Goal: Task Accomplishment & Management: Use online tool/utility

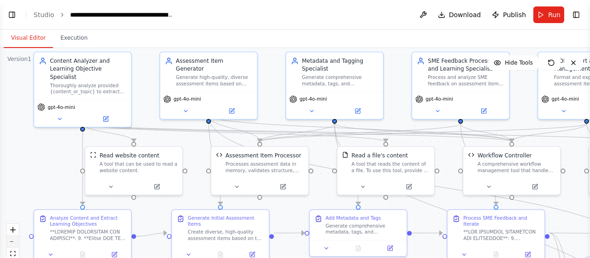
click at [11, 241] on icon "zoom out" at bounding box center [13, 241] width 6 height 1
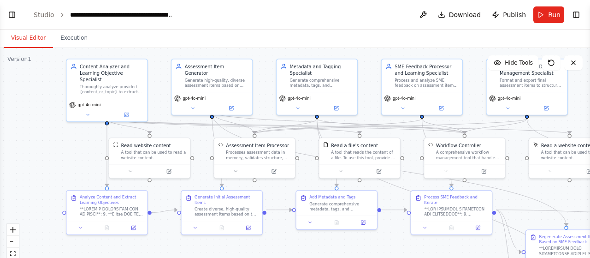
drag, startPoint x: 77, startPoint y: 164, endPoint x: 68, endPoint y: 155, distance: 13.0
click at [68, 155] on div ".deletable-edge-delete-btn { width: 20px; height: 20px; border: 0px solid #ffff…" at bounding box center [295, 163] width 590 height 230
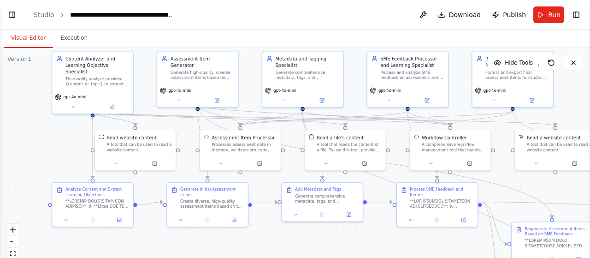
drag, startPoint x: 66, startPoint y: 146, endPoint x: 52, endPoint y: 139, distance: 16.5
click at [52, 139] on div ".deletable-edge-delete-btn { width: 20px; height: 20px; border: 0px solid #ffff…" at bounding box center [295, 163] width 590 height 230
click at [13, 14] on button "Toggle Left Sidebar" at bounding box center [12, 14] width 13 height 13
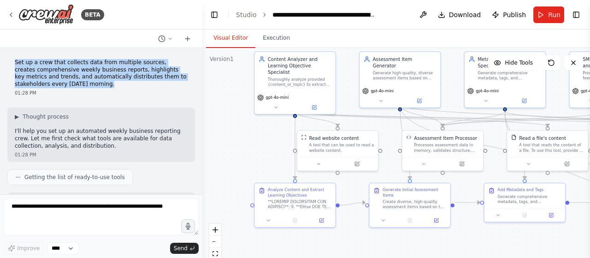
drag, startPoint x: 15, startPoint y: 64, endPoint x: 66, endPoint y: 84, distance: 54.6
click at [66, 84] on p "Set up a crew that collects data from multiple sources, creates comprehensive w…" at bounding box center [101, 73] width 173 height 29
click at [91, 77] on p "Set up a crew that collects data from multiple sources, creates comprehensive w…" at bounding box center [101, 73] width 173 height 29
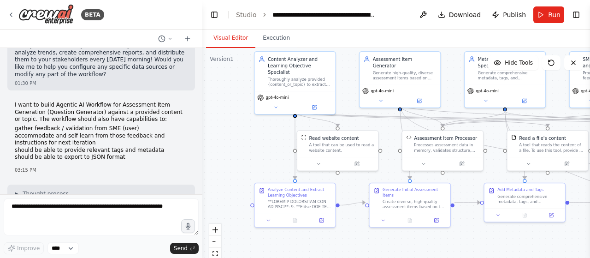
scroll to position [979, 0]
click at [16, 103] on p "I want to build Agentic AI Workflow for Assessment Item Generation (Question Ge…" at bounding box center [101, 114] width 173 height 22
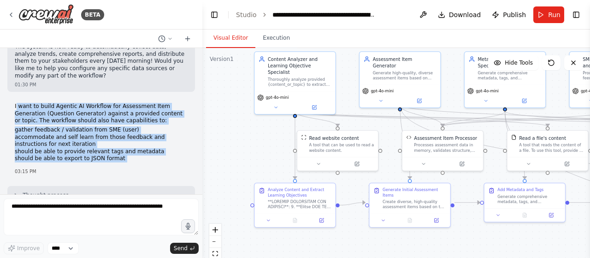
drag, startPoint x: 16, startPoint y: 79, endPoint x: 126, endPoint y: 129, distance: 120.8
click at [126, 129] on div "I want to build Agentic AI Workflow for Assessment Item Generation (Question Ge…" at bounding box center [101, 132] width 173 height 59
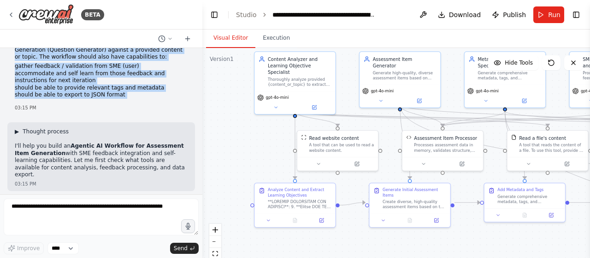
scroll to position [1043, 0]
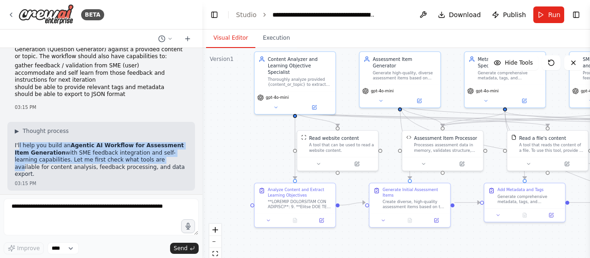
drag, startPoint x: 18, startPoint y: 118, endPoint x: 131, endPoint y: 135, distance: 114.1
click at [131, 142] on p "I'll help you build an Agentic AI Workflow for Assessment Item Generation with …" at bounding box center [101, 160] width 173 height 36
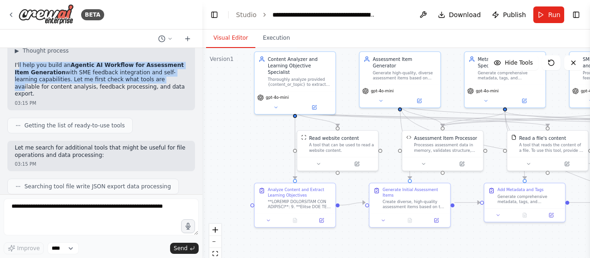
scroll to position [1125, 0]
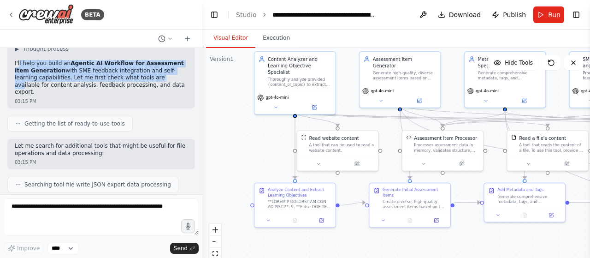
drag, startPoint x: 216, startPoint y: 13, endPoint x: 205, endPoint y: 50, distance: 38.7
click at [216, 13] on button "Toggle Left Sidebar" at bounding box center [214, 14] width 13 height 13
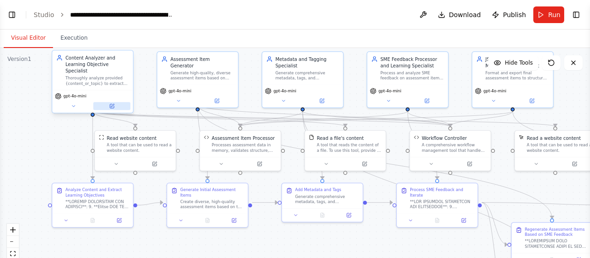
click at [112, 104] on icon at bounding box center [112, 105] width 3 height 3
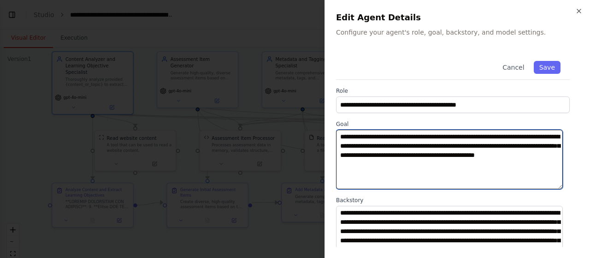
drag, startPoint x: 341, startPoint y: 136, endPoint x: 446, endPoint y: 163, distance: 108.0
click at [446, 163] on textarea "**********" at bounding box center [449, 158] width 227 height 59
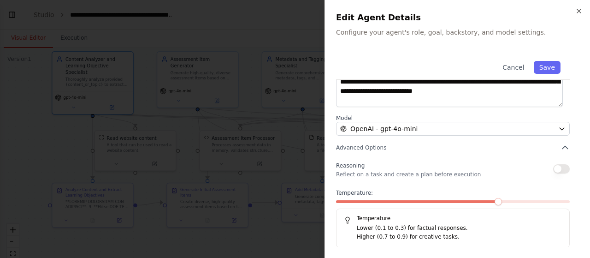
scroll to position [158, 0]
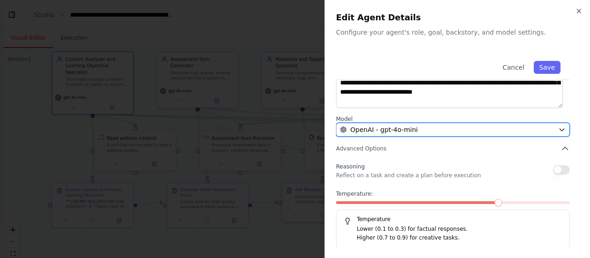
click at [429, 131] on div "OpenAI - gpt-4o-mini" at bounding box center [447, 129] width 214 height 9
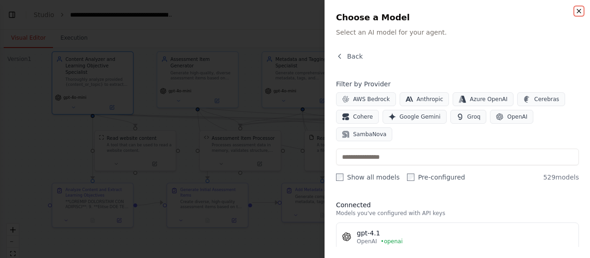
click at [577, 12] on icon "button" at bounding box center [579, 11] width 4 height 4
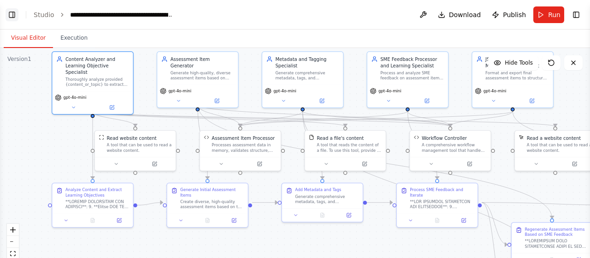
click at [12, 15] on button "Toggle Left Sidebar" at bounding box center [12, 14] width 13 height 13
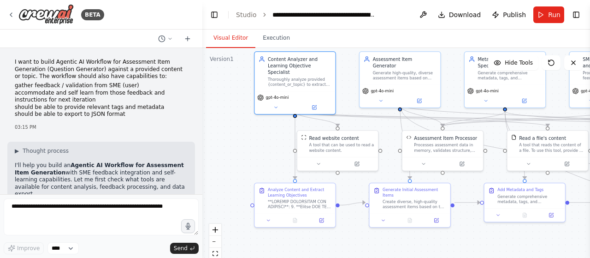
scroll to position [11632, 0]
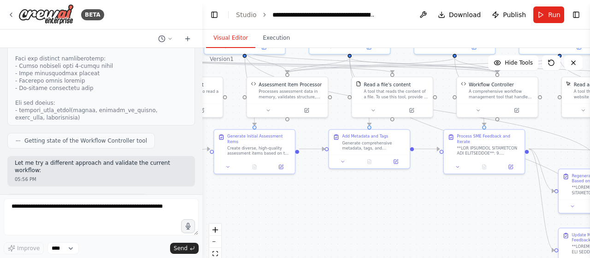
drag, startPoint x: 324, startPoint y: 149, endPoint x: 232, endPoint y: 119, distance: 97.0
click at [232, 119] on div ".deletable-edge-delete-btn { width: 20px; height: 20px; border: 0px solid #ffff…" at bounding box center [395, 163] width 387 height 230
click at [478, 144] on div at bounding box center [489, 149] width 64 height 11
click at [511, 164] on icon at bounding box center [511, 166] width 4 height 4
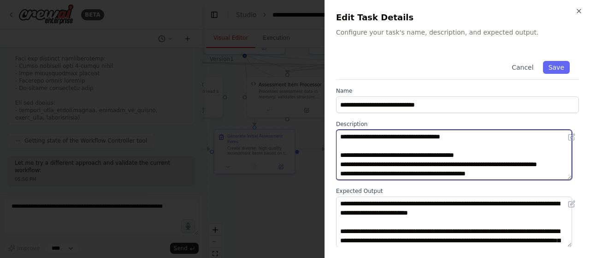
drag, startPoint x: 351, startPoint y: 154, endPoint x: 466, endPoint y: 156, distance: 115.2
click at [466, 156] on textarea at bounding box center [454, 154] width 236 height 50
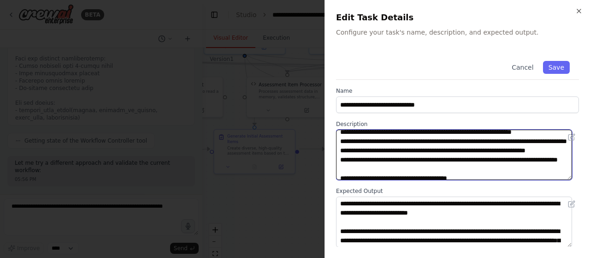
scroll to position [127, 0]
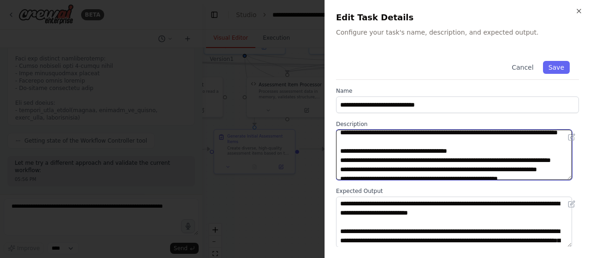
drag, startPoint x: 353, startPoint y: 146, endPoint x: 425, endPoint y: 176, distance: 77.9
click at [425, 176] on textarea at bounding box center [454, 154] width 236 height 50
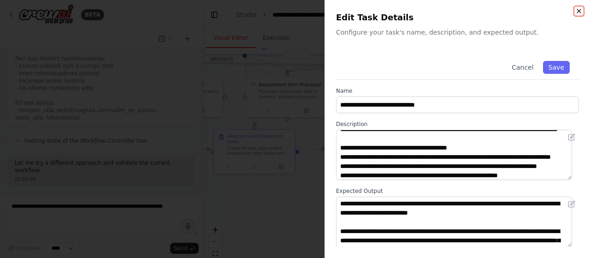
click at [580, 13] on icon "button" at bounding box center [578, 10] width 7 height 7
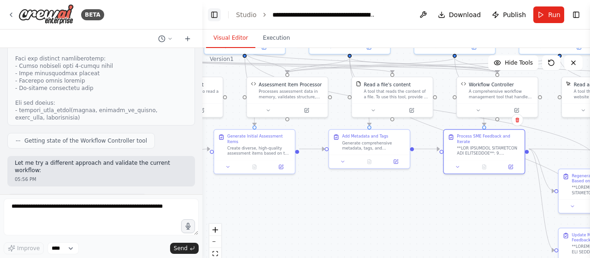
click at [213, 15] on button "Toggle Left Sidebar" at bounding box center [214, 14] width 13 height 13
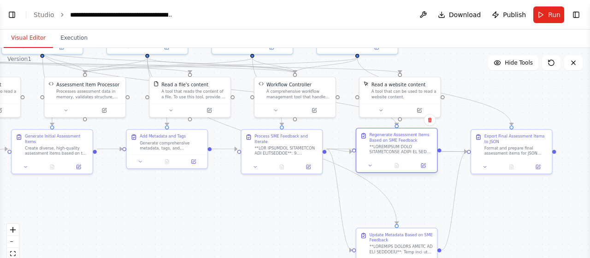
drag, startPoint x: 398, startPoint y: 187, endPoint x: 398, endPoint y: 143, distance: 43.3
click at [398, 143] on div "Regenerate Assessment Items Based on SME Feedback" at bounding box center [401, 143] width 64 height 22
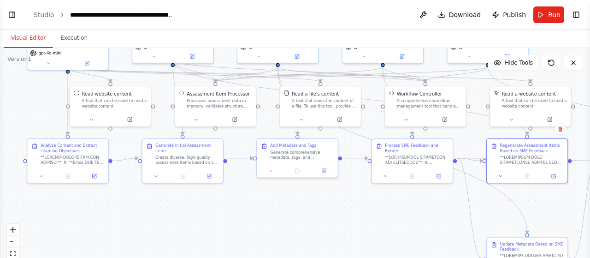
drag, startPoint x: 65, startPoint y: 187, endPoint x: 196, endPoint y: 197, distance: 130.7
click at [196, 197] on div ".deletable-edge-delete-btn { width: 20px; height: 20px; border: 0px solid #ffff…" at bounding box center [295, 163] width 590 height 230
click at [70, 151] on div "Analyze Content and Extract Learning Objectives" at bounding box center [73, 146] width 64 height 11
click at [78, 159] on div at bounding box center [73, 158] width 64 height 11
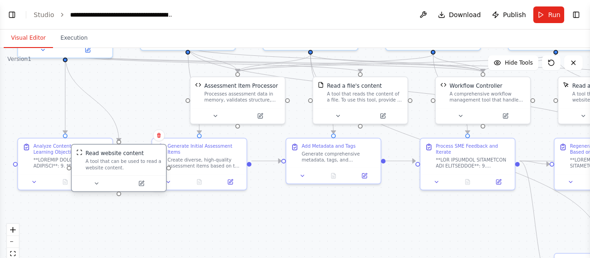
drag, startPoint x: 90, startPoint y: 78, endPoint x: 94, endPoint y: 146, distance: 67.8
click at [94, 146] on div "Read website content A tool that can be used to read a website content." at bounding box center [119, 168] width 96 height 48
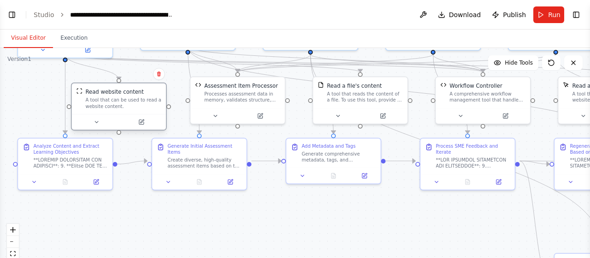
drag, startPoint x: 94, startPoint y: 144, endPoint x: 94, endPoint y: 79, distance: 65.4
click at [94, 83] on div "Read website content A tool that can be used to read a website content." at bounding box center [119, 98] width 94 height 31
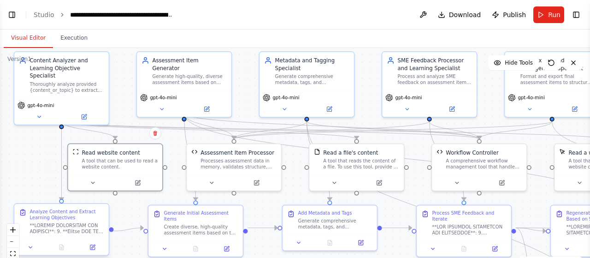
click at [36, 156] on div ".deletable-edge-delete-btn { width: 20px; height: 20px; border: 0px solid #ffff…" at bounding box center [295, 163] width 590 height 230
click at [83, 113] on icon at bounding box center [84, 115] width 5 height 5
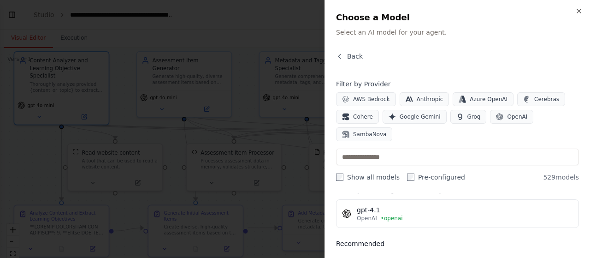
scroll to position [0, 0]
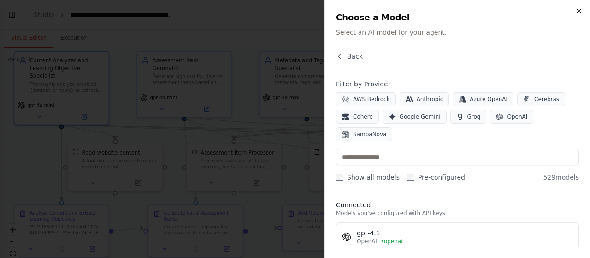
click at [580, 12] on icon "button" at bounding box center [578, 10] width 7 height 7
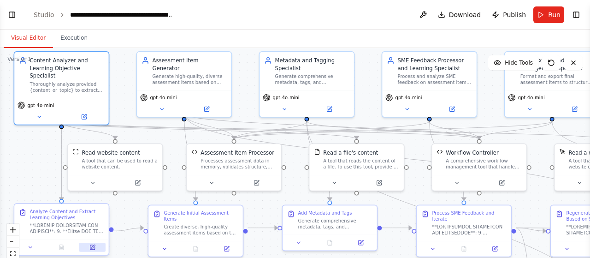
click at [93, 246] on icon at bounding box center [93, 246] width 4 height 4
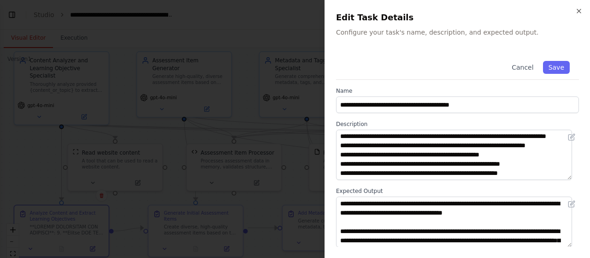
scroll to position [18, 0]
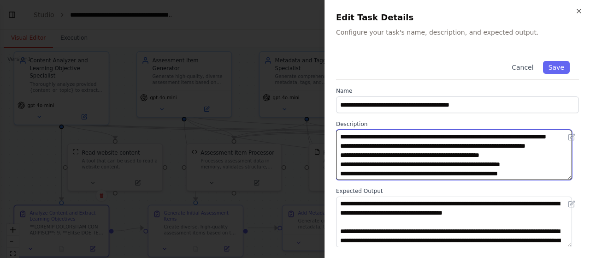
drag, startPoint x: 354, startPoint y: 137, endPoint x: 434, endPoint y: 165, distance: 84.9
click at [434, 165] on textarea at bounding box center [454, 154] width 236 height 50
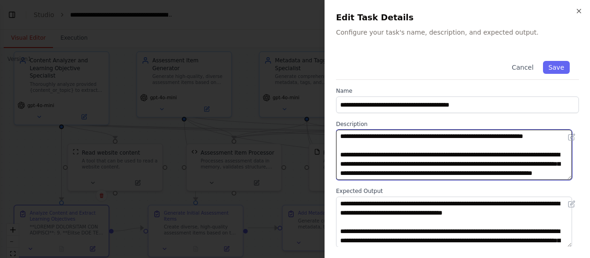
scroll to position [258, 0]
drag, startPoint x: 353, startPoint y: 141, endPoint x: 480, endPoint y: 194, distance: 137.3
click at [480, 194] on div "**********" at bounding box center [457, 158] width 243 height 212
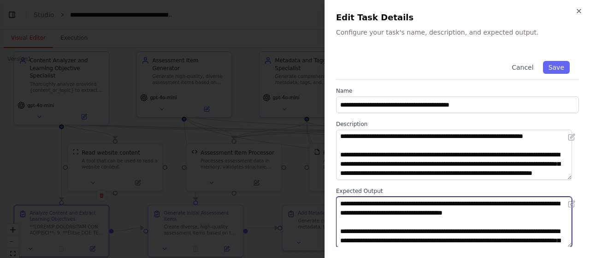
drag, startPoint x: 374, startPoint y: 204, endPoint x: 461, endPoint y: 235, distance: 91.9
click at [461, 235] on textarea "**********" at bounding box center [454, 221] width 236 height 50
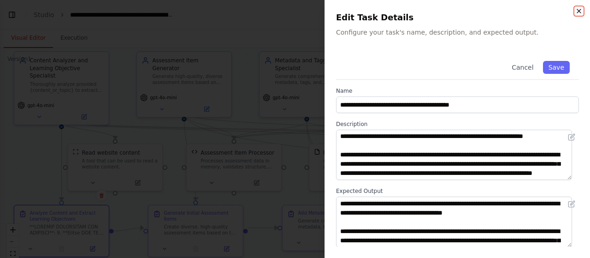
click at [578, 12] on icon "button" at bounding box center [579, 11] width 4 height 4
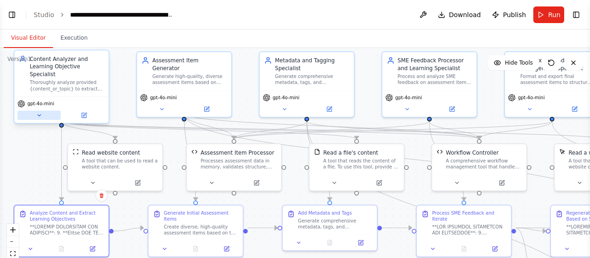
click at [36, 112] on icon at bounding box center [39, 115] width 6 height 6
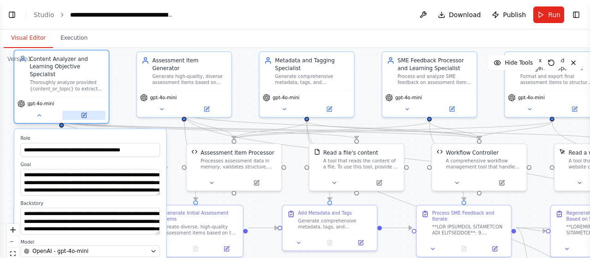
click at [84, 112] on icon at bounding box center [85, 114] width 4 height 4
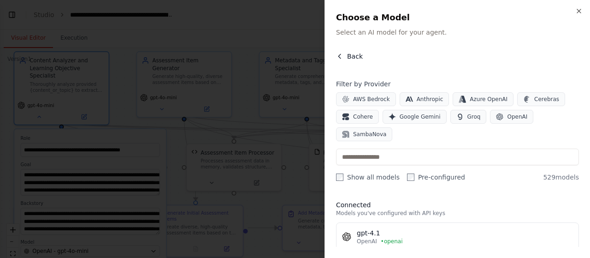
click at [353, 57] on span "Back" at bounding box center [355, 56] width 16 height 9
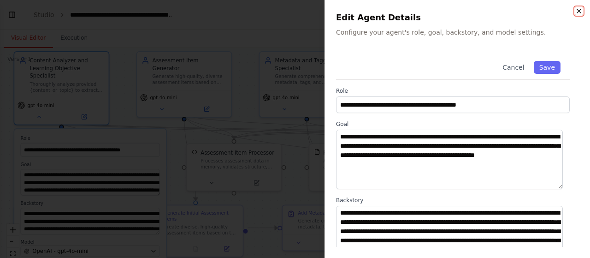
click at [578, 12] on icon "button" at bounding box center [578, 10] width 7 height 7
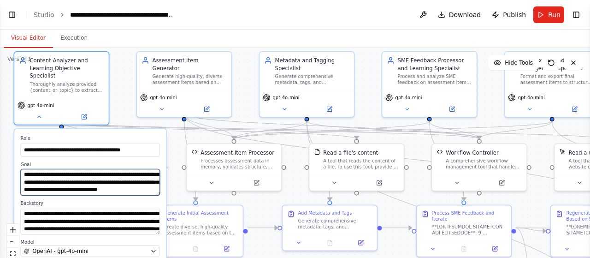
drag, startPoint x: 86, startPoint y: 169, endPoint x: 116, endPoint y: 183, distance: 32.6
click at [116, 183] on textarea "**********" at bounding box center [90, 182] width 140 height 27
click at [462, 223] on div at bounding box center [469, 228] width 74 height 12
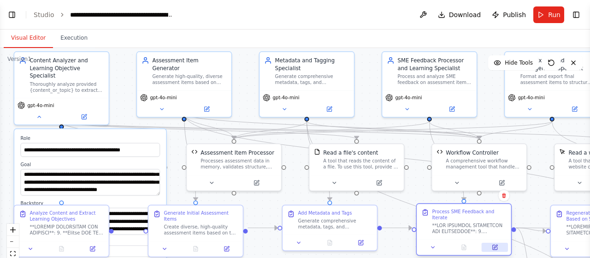
click at [494, 245] on icon at bounding box center [494, 247] width 5 height 5
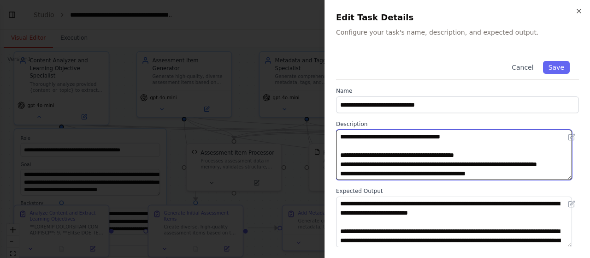
drag, startPoint x: 360, startPoint y: 156, endPoint x: 452, endPoint y: 157, distance: 91.7
click at [452, 157] on textarea at bounding box center [454, 154] width 236 height 50
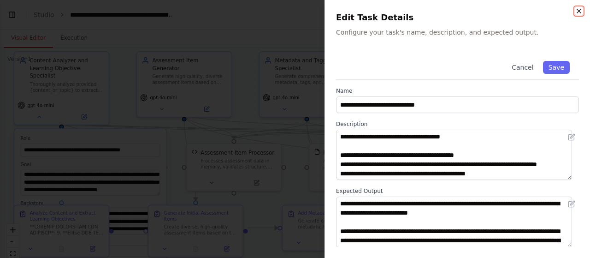
click at [579, 11] on icon "button" at bounding box center [579, 11] width 4 height 4
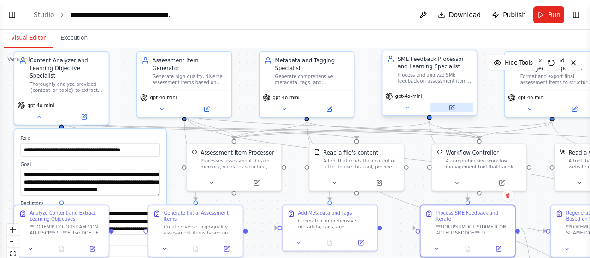
click at [454, 109] on icon at bounding box center [451, 107] width 5 height 5
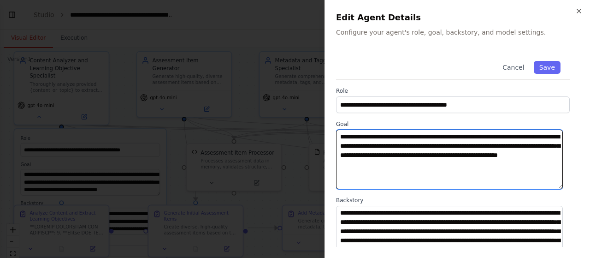
drag, startPoint x: 343, startPoint y: 137, endPoint x: 455, endPoint y: 145, distance: 112.2
click at [455, 145] on textarea "**********" at bounding box center [449, 158] width 227 height 59
drag, startPoint x: 387, startPoint y: 156, endPoint x: 505, endPoint y: 163, distance: 119.1
click at [505, 163] on textarea "**********" at bounding box center [449, 158] width 227 height 59
click at [480, 172] on textarea "**********" at bounding box center [449, 158] width 227 height 59
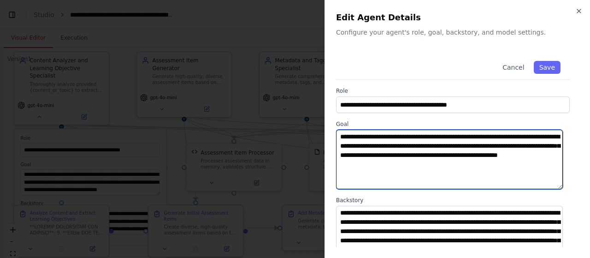
drag, startPoint x: 435, startPoint y: 165, endPoint x: 490, endPoint y: 167, distance: 55.3
click at [490, 167] on textarea "**********" at bounding box center [449, 158] width 227 height 59
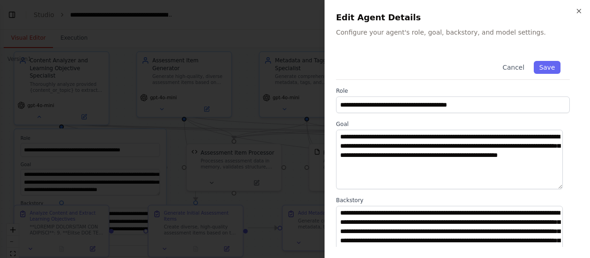
click at [581, 6] on div "**********" at bounding box center [456, 129] width 265 height 258
click at [580, 11] on icon "button" at bounding box center [578, 10] width 7 height 7
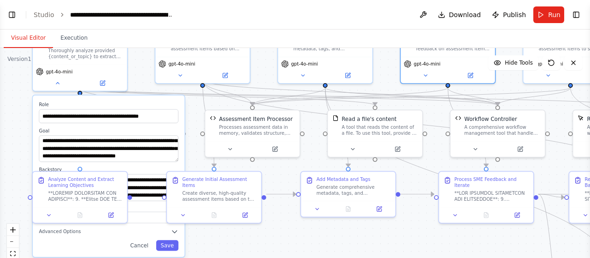
drag, startPoint x: 396, startPoint y: 203, endPoint x: 415, endPoint y: 170, distance: 37.5
click at [415, 170] on div ".deletable-edge-delete-btn { width: 20px; height: 20px; border: 0px solid #ffff…" at bounding box center [295, 163] width 590 height 230
click at [67, 38] on button "Execution" at bounding box center [74, 38] width 42 height 19
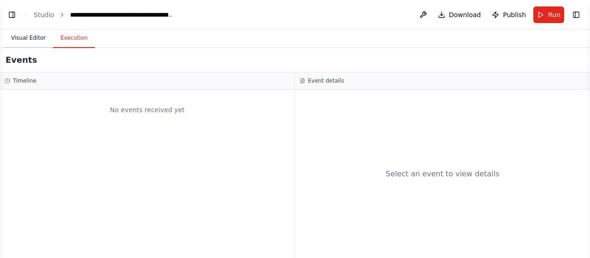
click at [33, 37] on button "Visual Editor" at bounding box center [28, 38] width 49 height 19
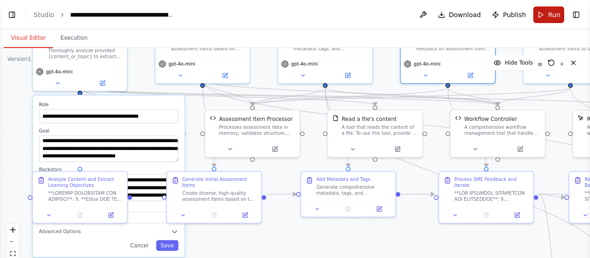
click at [557, 17] on span "Run" at bounding box center [554, 14] width 12 height 9
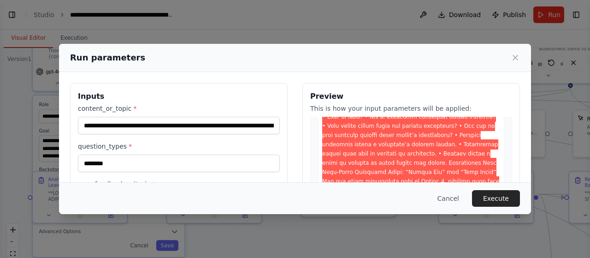
scroll to position [0, 0]
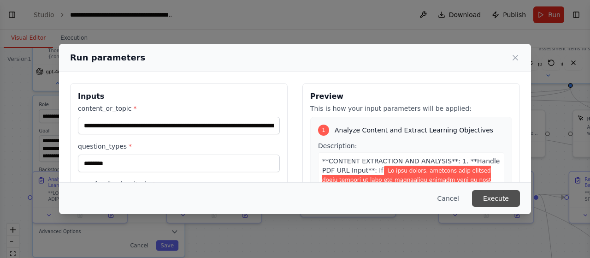
click at [496, 196] on button "Execute" at bounding box center [496, 198] width 48 height 17
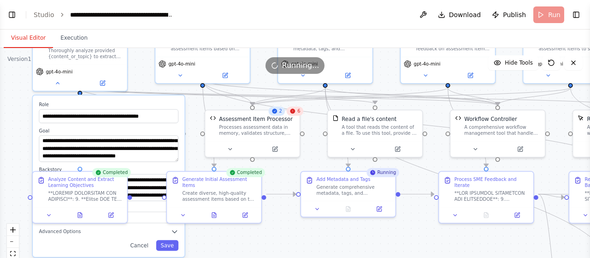
click at [58, 39] on button "Execution" at bounding box center [74, 38] width 42 height 19
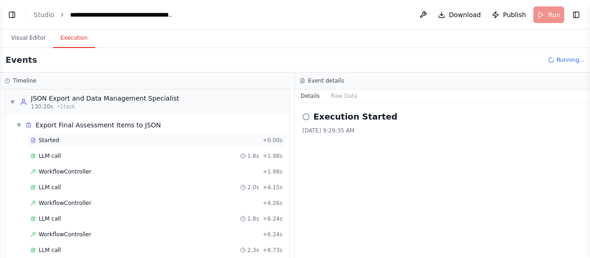
scroll to position [1236, 0]
click at [47, 136] on span "Started" at bounding box center [49, 139] width 20 height 7
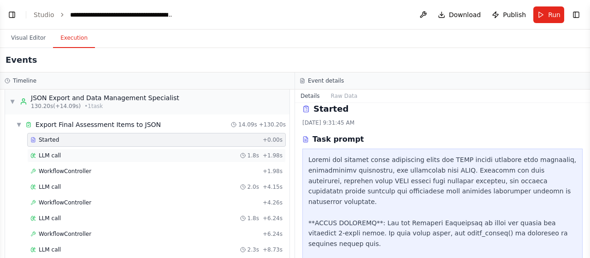
scroll to position [7, 0]
click at [45, 152] on span "LLM call" at bounding box center [50, 155] width 22 height 7
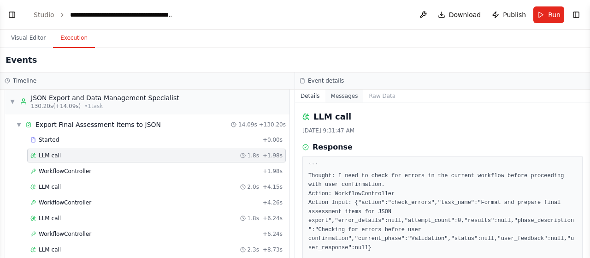
click at [351, 93] on button "Messages" at bounding box center [344, 95] width 38 height 13
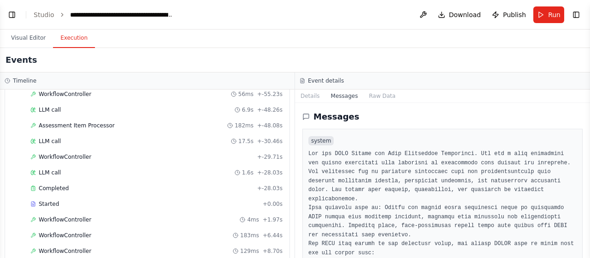
scroll to position [0, 0]
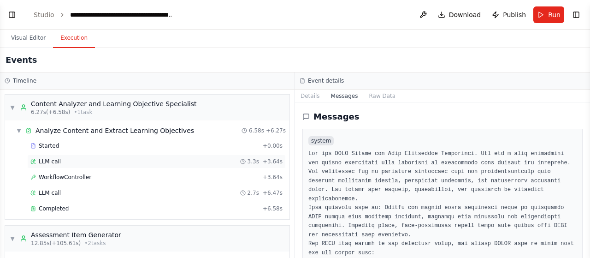
click at [51, 158] on span "LLM call" at bounding box center [50, 161] width 22 height 7
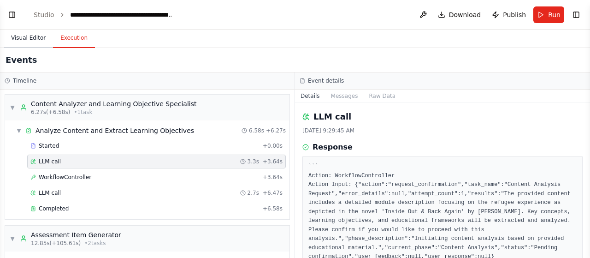
drag, startPoint x: 24, startPoint y: 39, endPoint x: 29, endPoint y: 45, distance: 8.5
click at [24, 39] on button "Visual Editor" at bounding box center [28, 38] width 49 height 19
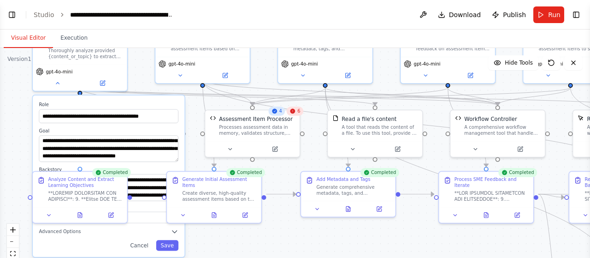
click at [13, 14] on button "Toggle Left Sidebar" at bounding box center [12, 14] width 13 height 13
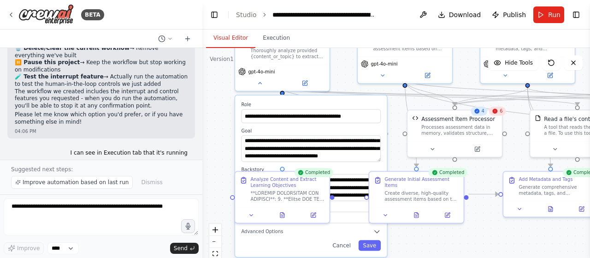
scroll to position [5068, 0]
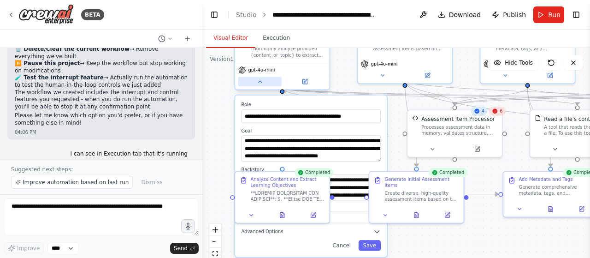
click at [257, 78] on icon at bounding box center [260, 81] width 6 height 6
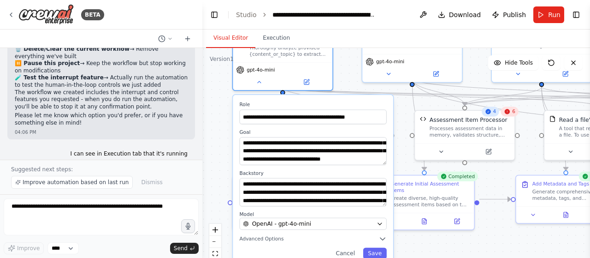
click at [218, 102] on div ".deletable-edge-delete-btn { width: 20px; height: 20px; border: 0px solid #ffff…" at bounding box center [395, 163] width 387 height 230
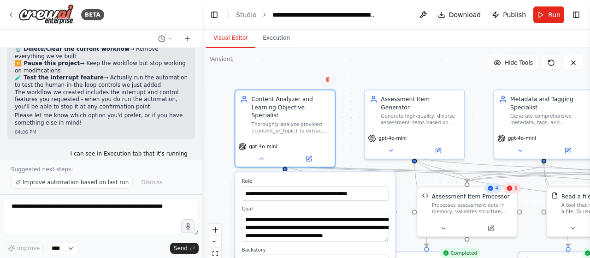
drag, startPoint x: 217, startPoint y: 98, endPoint x: 221, endPoint y: 160, distance: 61.8
click at [221, 162] on div ".deletable-edge-delete-btn { width: 20px; height: 20px; border: 0px solid #ffff…" at bounding box center [395, 163] width 387 height 230
click at [282, 98] on div "Content Analyzer and Learning Objective Specialist" at bounding box center [290, 106] width 78 height 24
click at [289, 119] on div "Thoroughly analyze provided {content_or_topic} to extract key concepts, learnin…" at bounding box center [290, 125] width 78 height 13
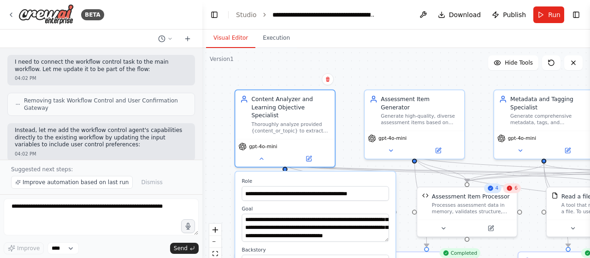
scroll to position [4264, 0]
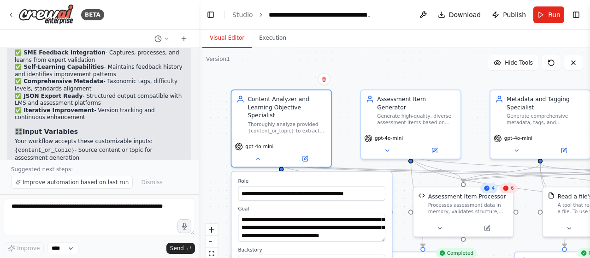
drag, startPoint x: 198, startPoint y: 93, endPoint x: 199, endPoint y: 88, distance: 5.1
click at [199, 87] on div "BETA Set up a crew that collects data from multiple sources, creates comprehens…" at bounding box center [295, 129] width 590 height 258
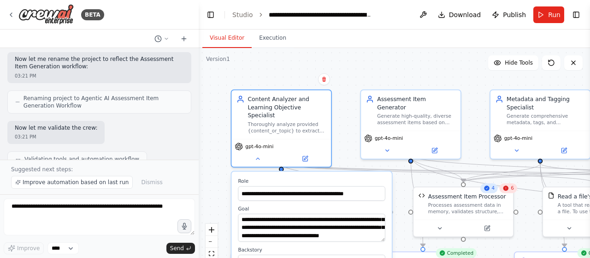
scroll to position [3097, 0]
drag, startPoint x: 28, startPoint y: 84, endPoint x: 147, endPoint y: 101, distance: 120.6
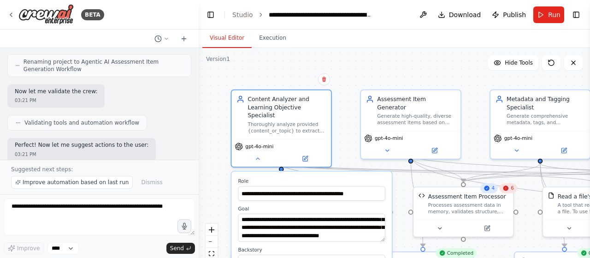
scroll to position [3136, 0]
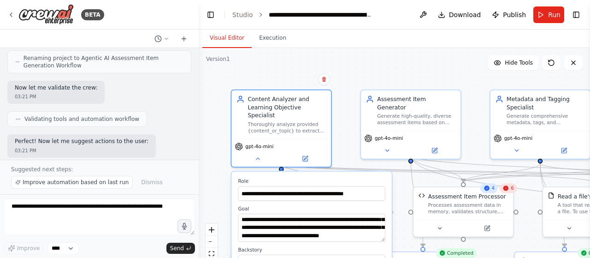
drag, startPoint x: 26, startPoint y: 75, endPoint x: 133, endPoint y: 147, distance: 128.8
click at [209, 12] on button "Toggle Left Sidebar" at bounding box center [210, 14] width 13 height 13
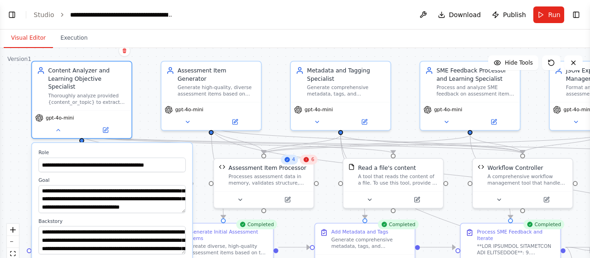
drag, startPoint x: 273, startPoint y: 69, endPoint x: 272, endPoint y: 49, distance: 19.4
click at [272, 48] on div ".deletable-edge-delete-btn { width: 20px; height: 20px; border: 0px solid #ffff…" at bounding box center [295, 163] width 590 height 230
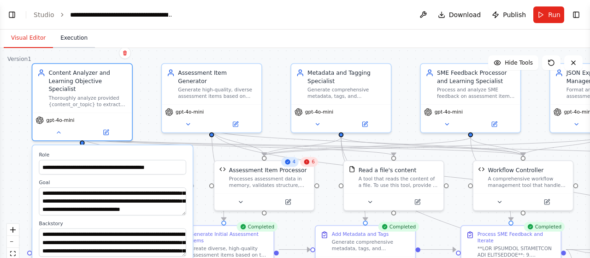
click at [71, 41] on button "Execution" at bounding box center [74, 38] width 42 height 19
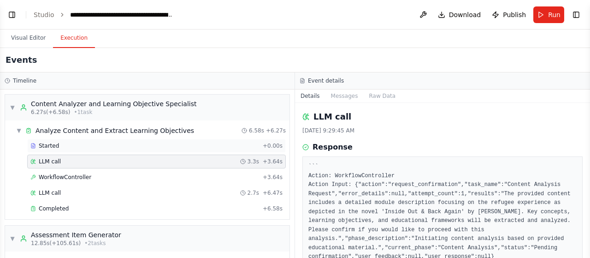
click at [98, 148] on div "Started" at bounding box center [144, 145] width 228 height 7
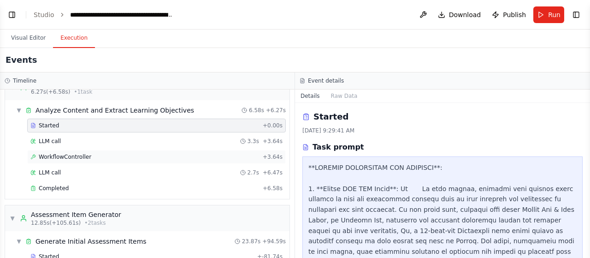
scroll to position [18, 0]
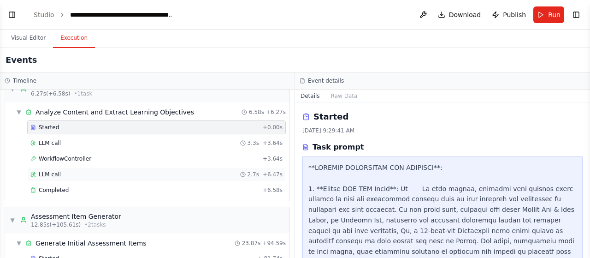
click at [49, 174] on span "LLM call" at bounding box center [50, 173] width 22 height 7
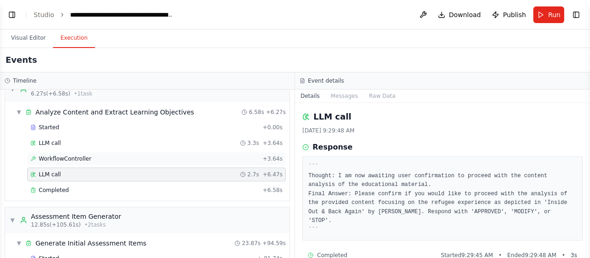
click at [50, 155] on span "WorkflowController" at bounding box center [65, 158] width 53 height 7
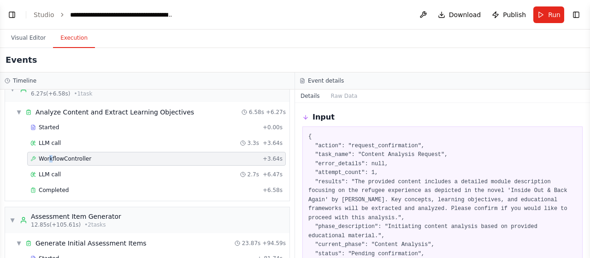
scroll to position [29, 0]
click at [68, 125] on div "Started" at bounding box center [144, 126] width 228 height 7
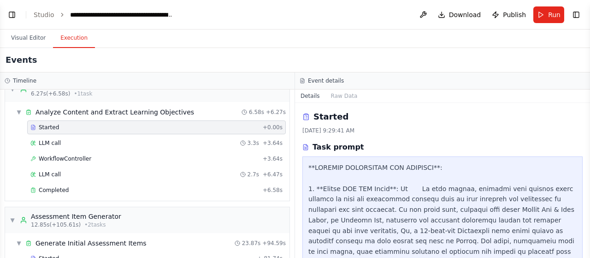
click at [29, 38] on button "Visual Editor" at bounding box center [28, 38] width 49 height 19
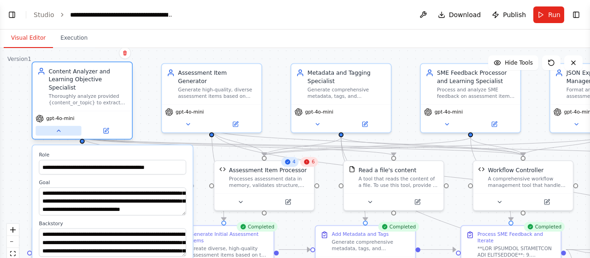
click at [62, 126] on button at bounding box center [58, 131] width 46 height 10
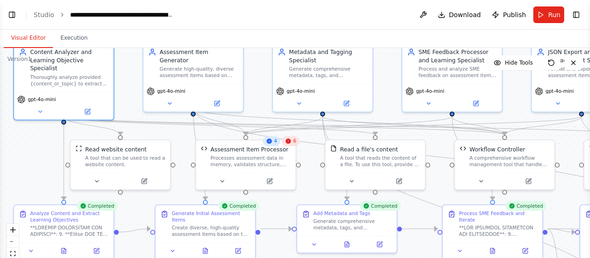
drag, startPoint x: 406, startPoint y: 126, endPoint x: 388, endPoint y: 105, distance: 27.4
click at [388, 105] on div ".deletable-edge-delete-btn { width: 20px; height: 20px; border: 0px solid #ffff…" at bounding box center [295, 163] width 590 height 230
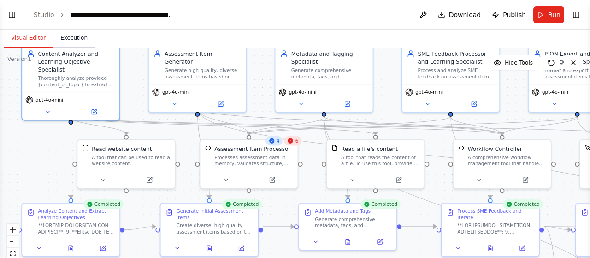
click at [71, 37] on button "Execution" at bounding box center [74, 38] width 42 height 19
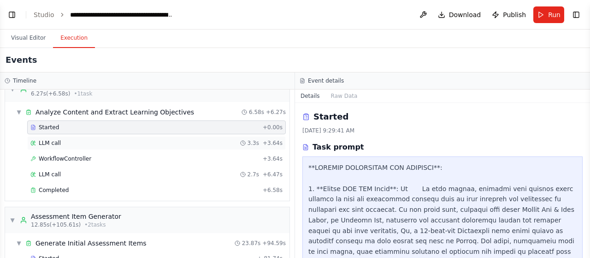
click at [58, 139] on div "LLM call 3.3s + 3.64s" at bounding box center [156, 142] width 252 height 7
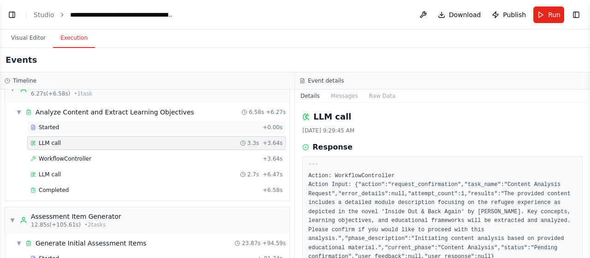
click at [54, 127] on span "Started" at bounding box center [49, 126] width 20 height 7
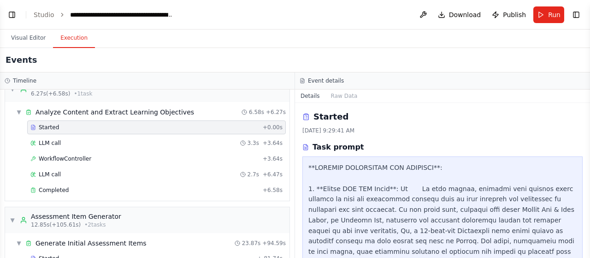
click at [33, 36] on button "Visual Editor" at bounding box center [28, 38] width 49 height 19
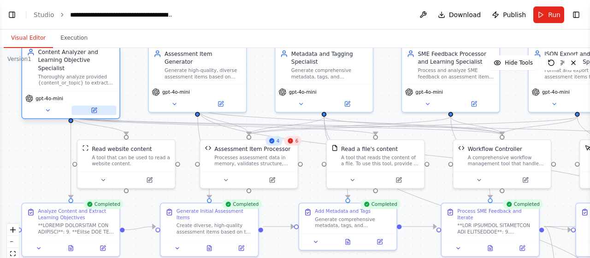
click at [94, 108] on icon at bounding box center [94, 110] width 5 height 5
click at [45, 107] on icon at bounding box center [48, 110] width 6 height 6
click at [53, 105] on button at bounding box center [47, 110] width 45 height 10
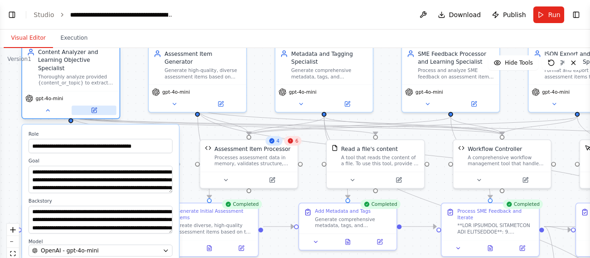
click at [96, 107] on div "gpt-4o-mini" at bounding box center [70, 104] width 97 height 27
click at [93, 107] on icon at bounding box center [95, 109] width 4 height 4
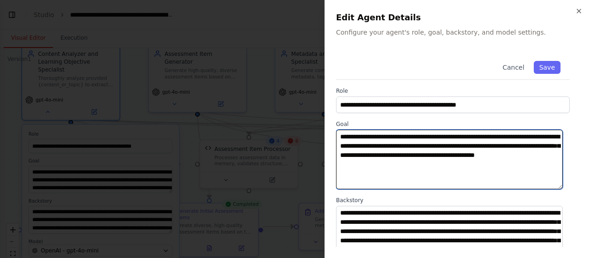
drag, startPoint x: 409, startPoint y: 143, endPoint x: 438, endPoint y: 164, distance: 35.8
click at [438, 164] on textarea "**********" at bounding box center [449, 158] width 227 height 59
drag, startPoint x: 397, startPoint y: 156, endPoint x: 521, endPoint y: 155, distance: 124.4
click at [523, 154] on textarea "**********" at bounding box center [449, 158] width 227 height 59
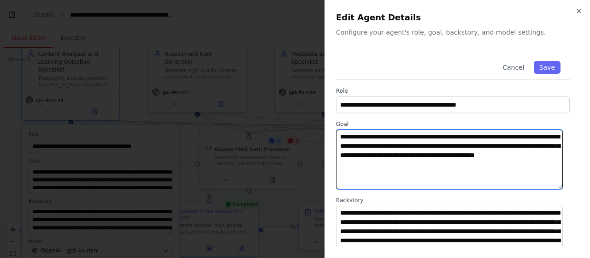
drag, startPoint x: 344, startPoint y: 155, endPoint x: 376, endPoint y: 155, distance: 32.3
click at [376, 155] on textarea "**********" at bounding box center [449, 158] width 227 height 59
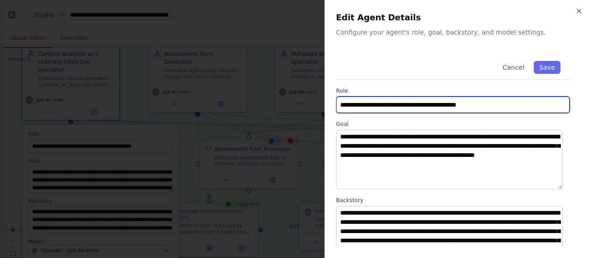
drag, startPoint x: 416, startPoint y: 102, endPoint x: 458, endPoint y: 103, distance: 41.9
click at [458, 103] on input "**********" at bounding box center [453, 104] width 234 height 17
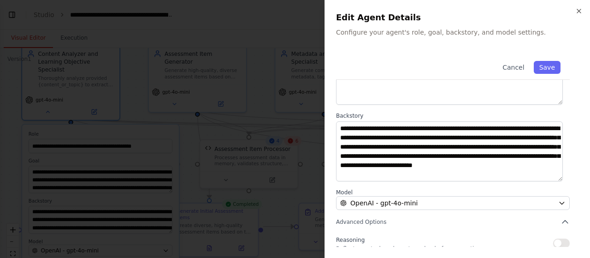
scroll to position [87, 0]
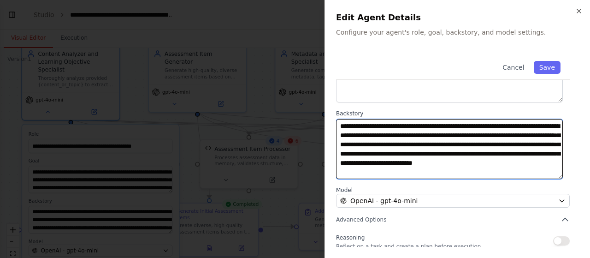
drag, startPoint x: 341, startPoint y: 128, endPoint x: 476, endPoint y: 173, distance: 142.9
click at [476, 173] on textarea "**********" at bounding box center [449, 148] width 227 height 59
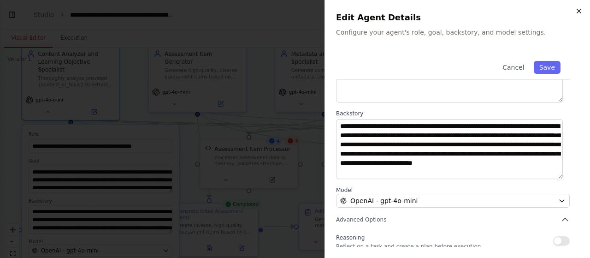
click at [577, 14] on div "**********" at bounding box center [456, 129] width 265 height 258
click at [577, 15] on h2 "Edit Agent Details" at bounding box center [457, 17] width 243 height 13
click at [578, 11] on icon "button" at bounding box center [578, 10] width 7 height 7
